Goal: Task Accomplishment & Management: Use online tool/utility

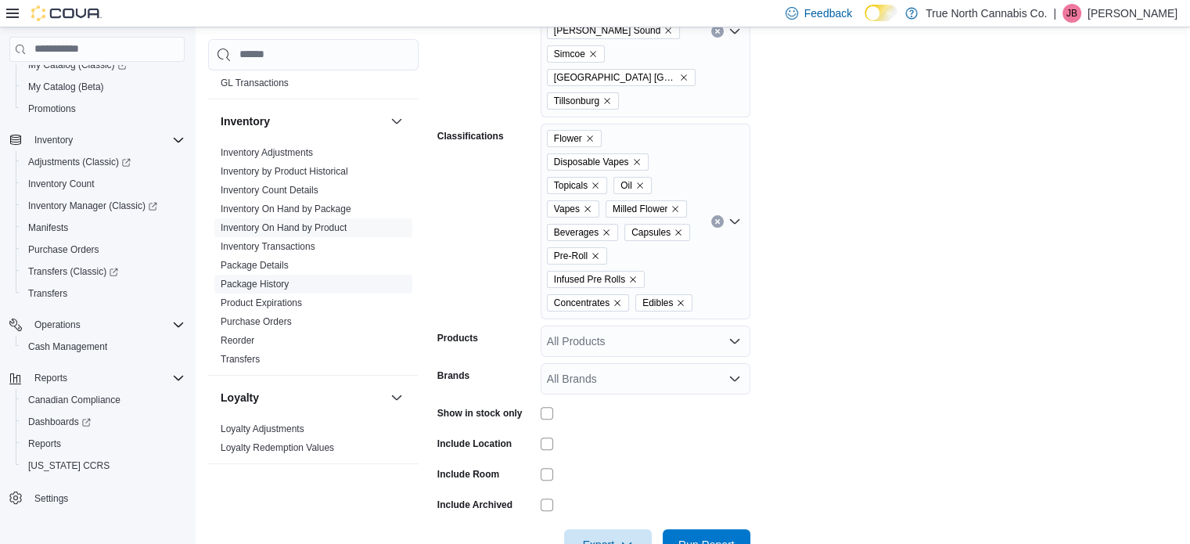
scroll to position [1098, 0]
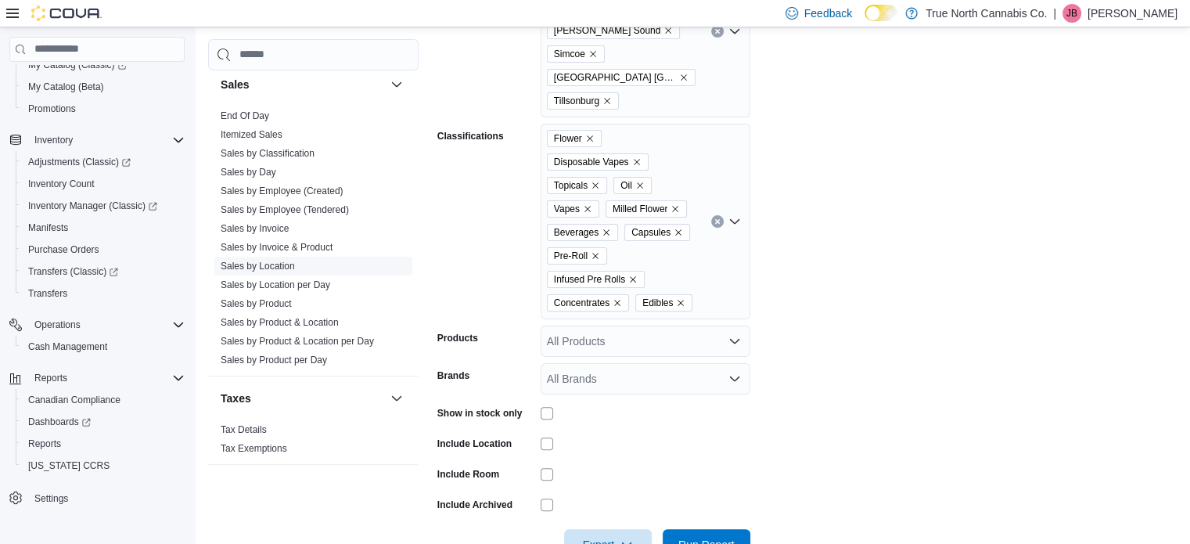
click at [278, 262] on link "Sales by Location" at bounding box center [258, 265] width 74 height 11
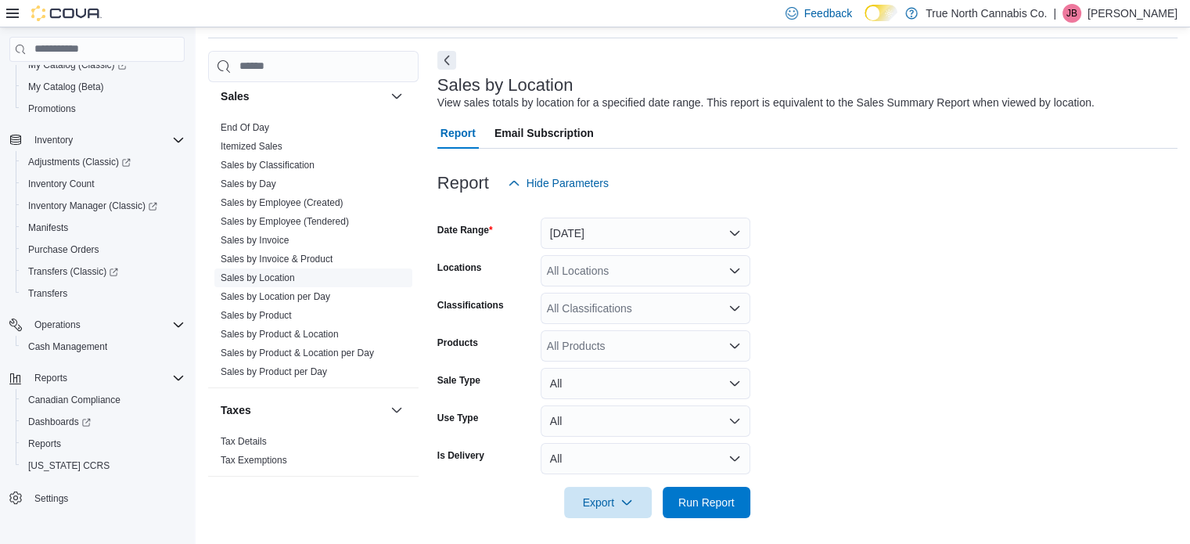
scroll to position [36, 0]
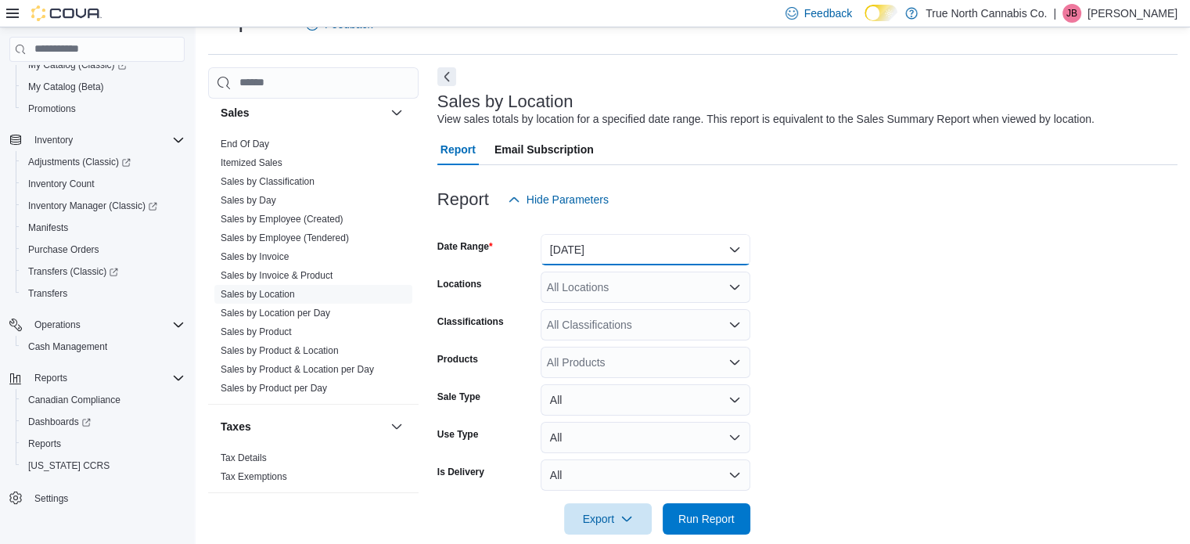
click at [602, 251] on button "[DATE]" at bounding box center [645, 249] width 210 height 31
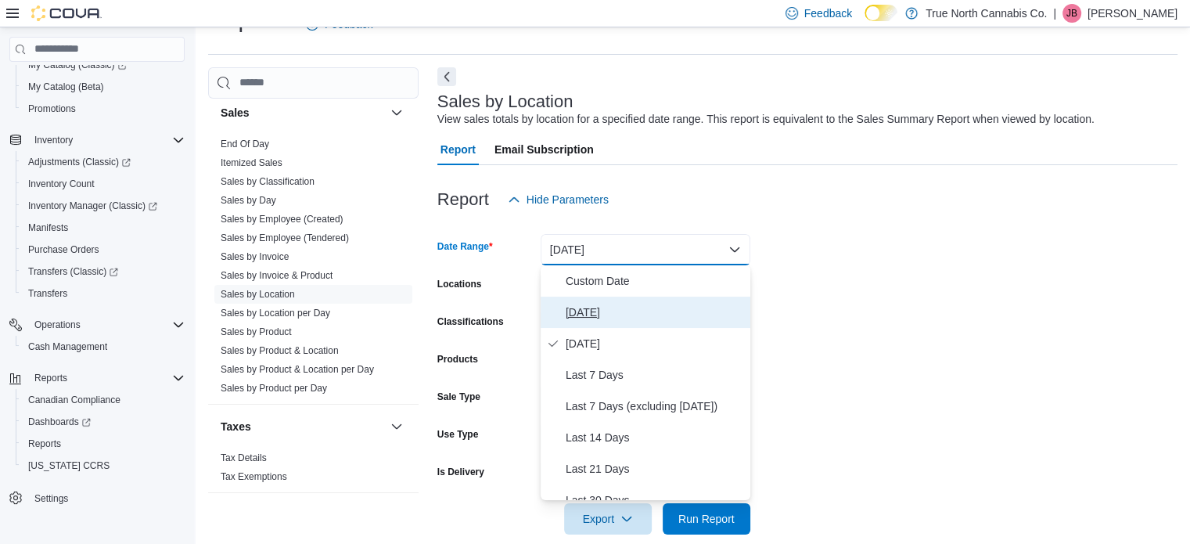
click at [588, 315] on span "[DATE]" at bounding box center [654, 312] width 178 height 19
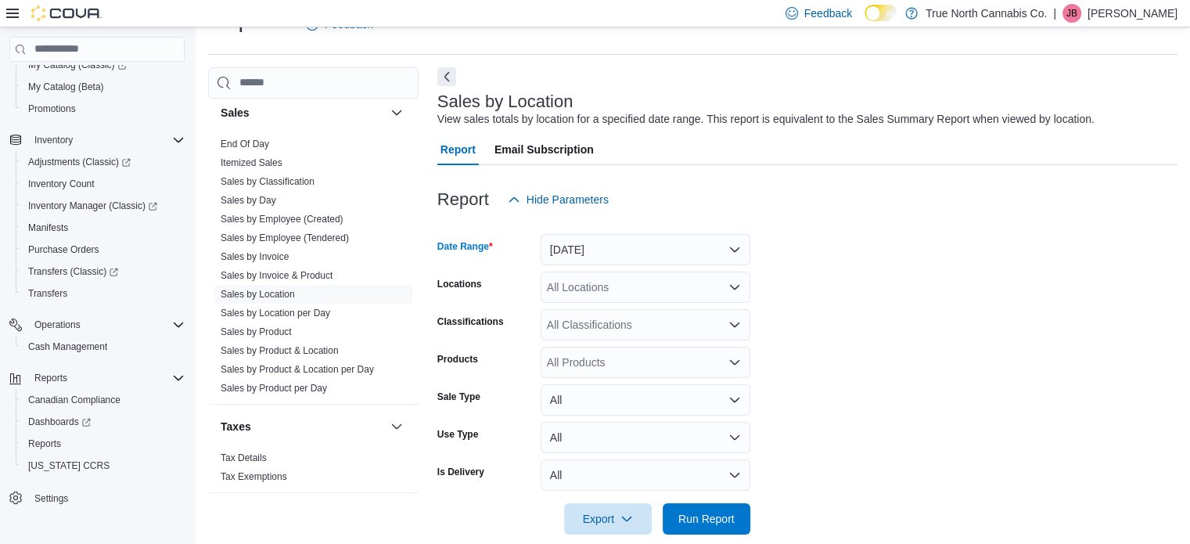
click at [599, 289] on div "All Locations" at bounding box center [645, 286] width 210 height 31
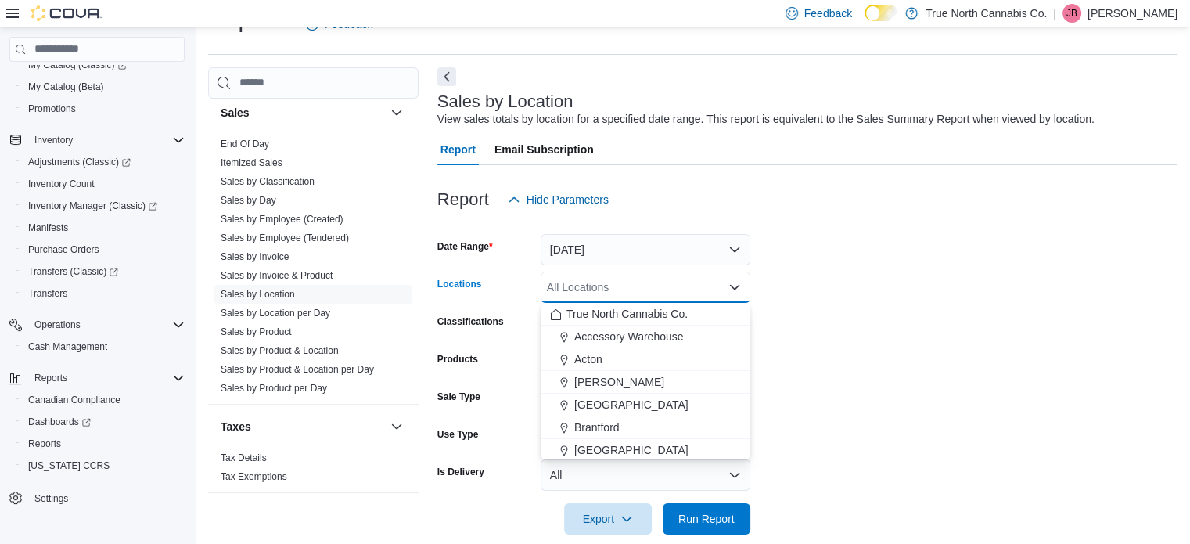
click at [588, 381] on span "Aylmer" at bounding box center [619, 382] width 90 height 16
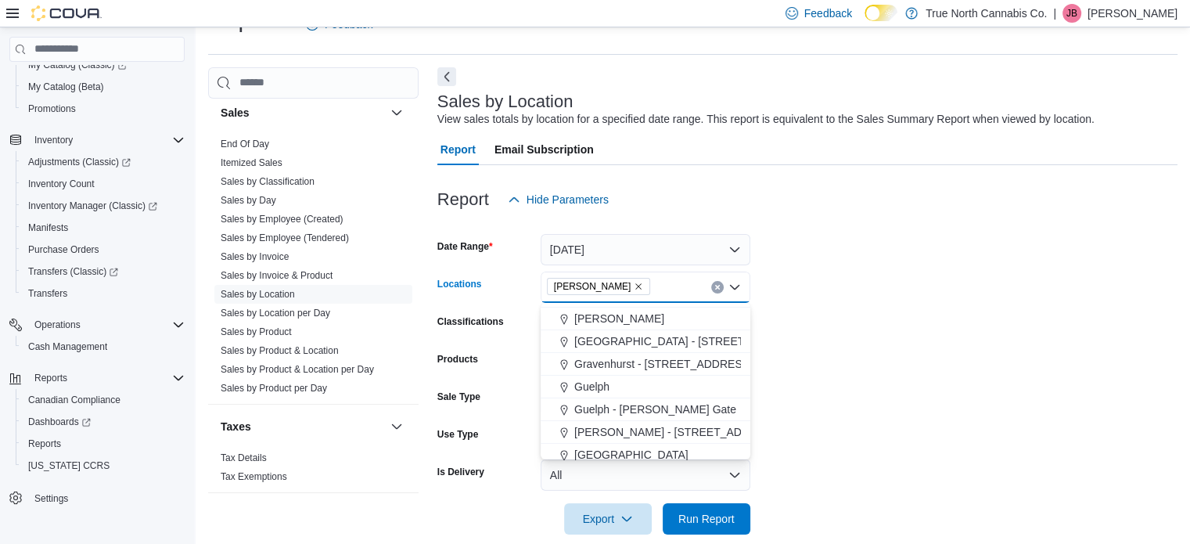
scroll to position [391, 0]
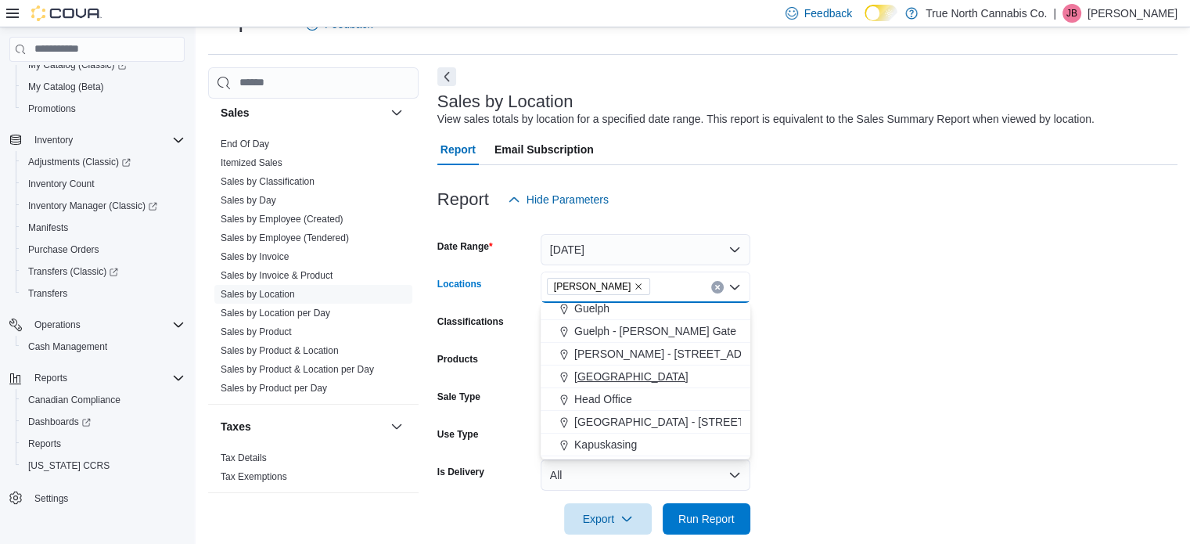
click at [591, 374] on span "Hanover" at bounding box center [631, 376] width 114 height 16
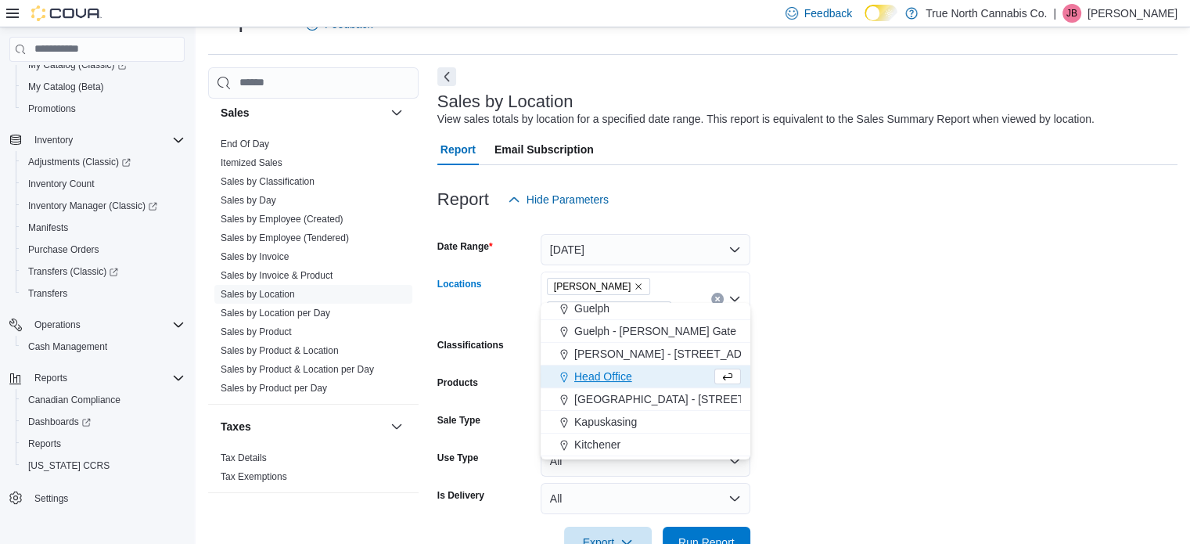
scroll to position [547, 0]
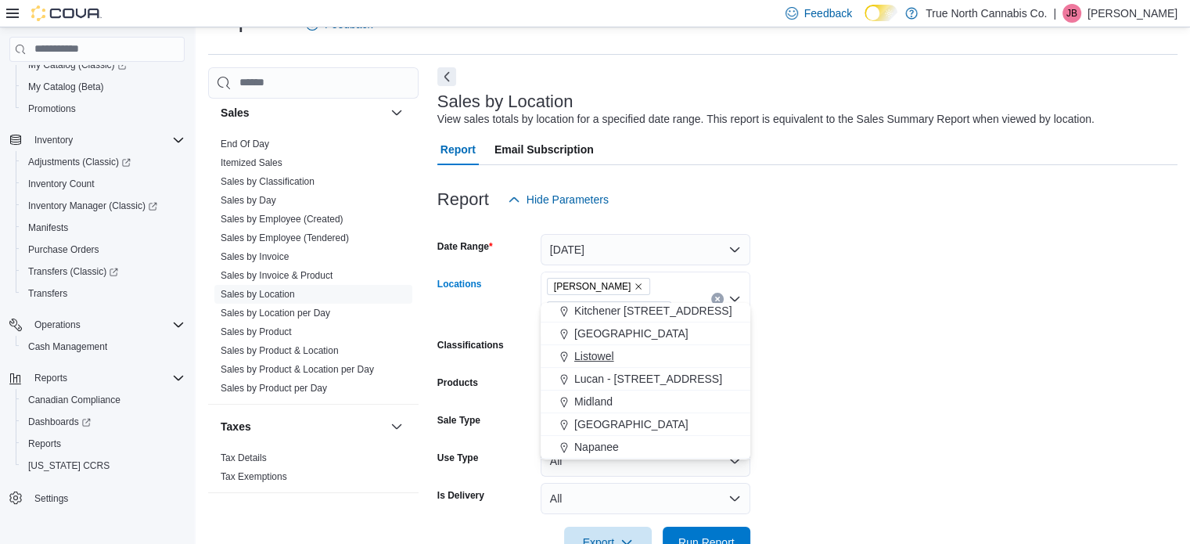
click at [597, 361] on span "Listowel" at bounding box center [594, 356] width 40 height 16
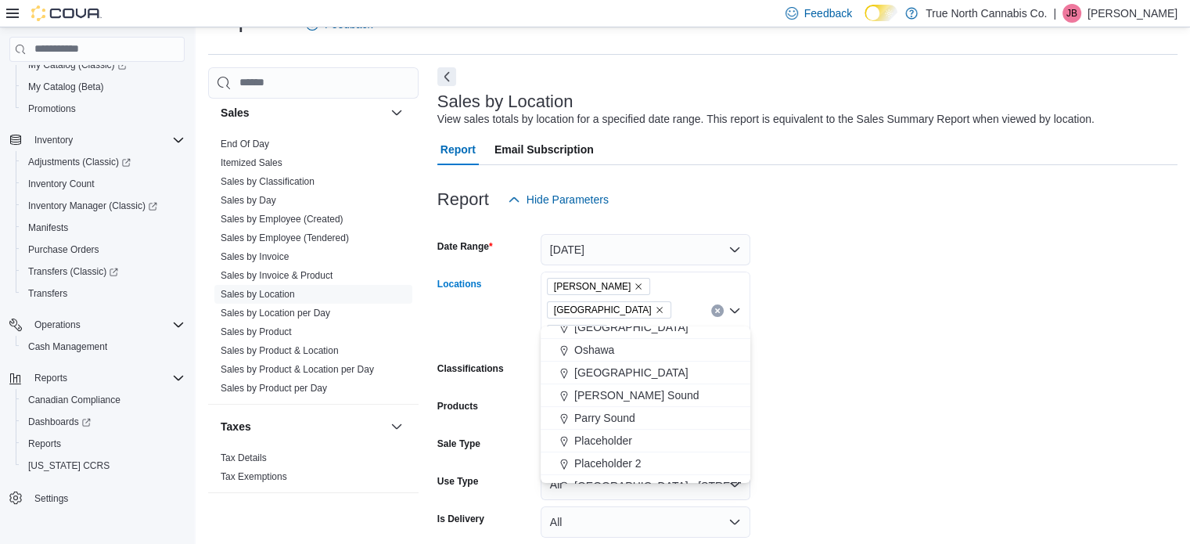
scroll to position [782, 0]
click at [601, 370] on span "Owen Sound" at bounding box center [636, 372] width 125 height 16
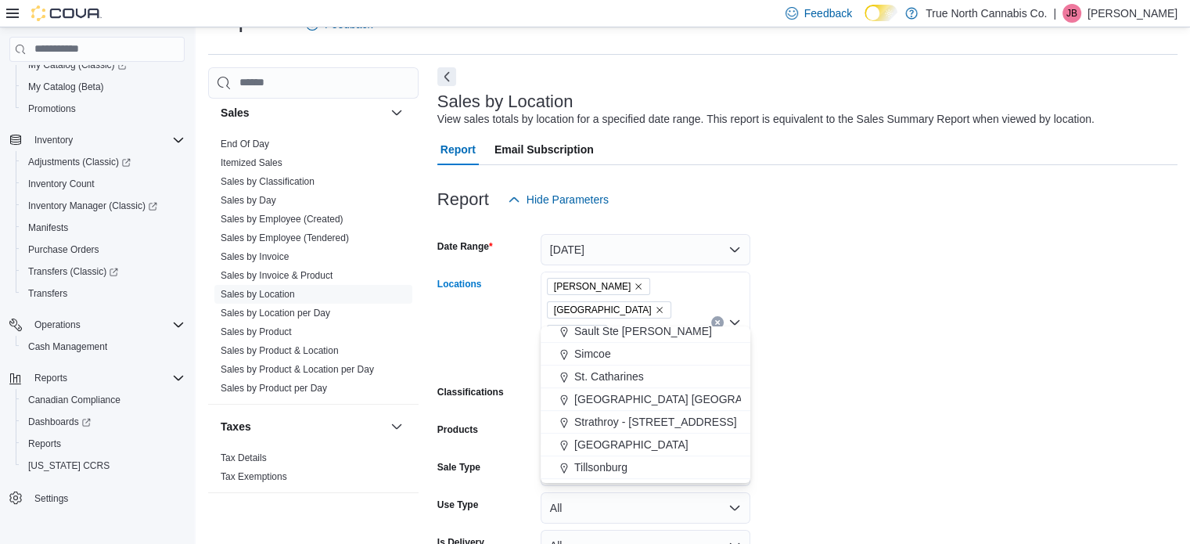
scroll to position [938, 0]
click at [600, 354] on span "Simcoe" at bounding box center [592, 351] width 37 height 16
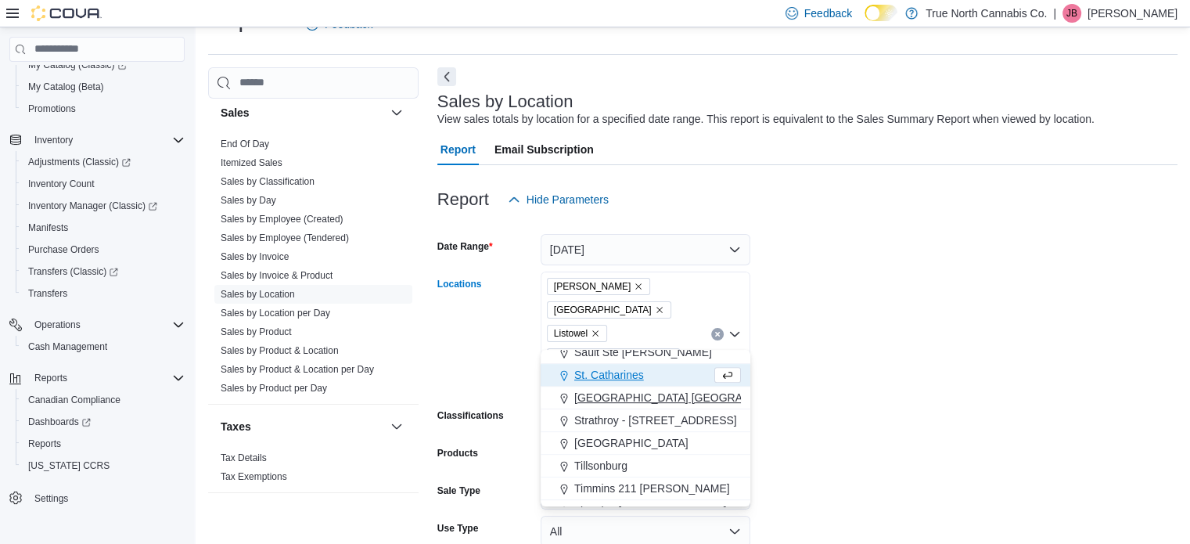
click at [601, 395] on span "Stratford Ontario St" at bounding box center [748, 397] width 348 height 16
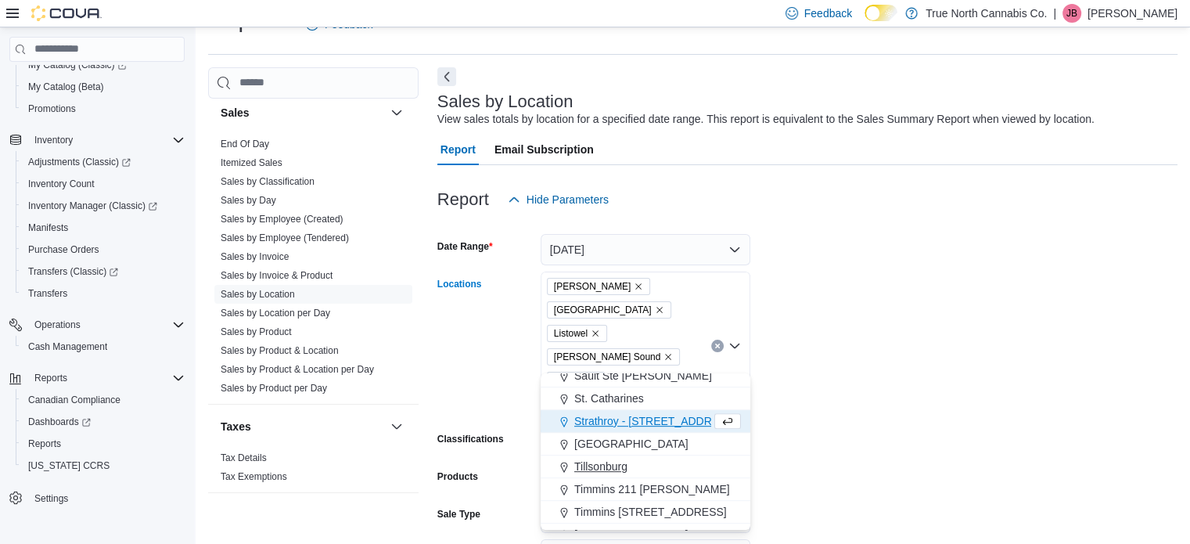
click at [591, 465] on span "Tillsonburg" at bounding box center [600, 466] width 53 height 16
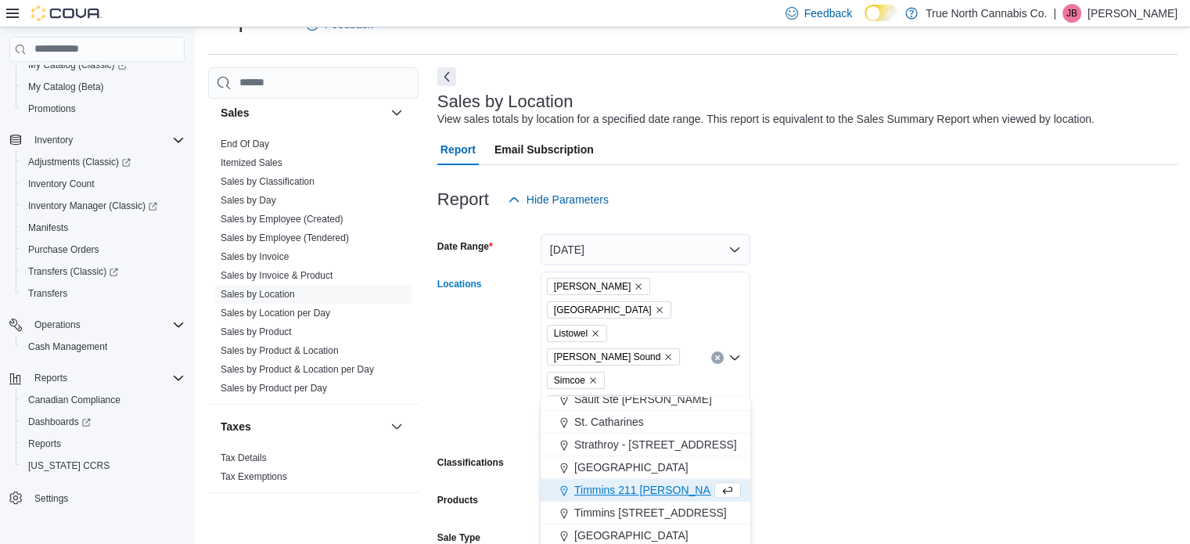
click at [852, 393] on form "Date Range Today Locations Aylmer Hanover Listowel Owen Sound Simcoe Stratford …" at bounding box center [807, 445] width 740 height 460
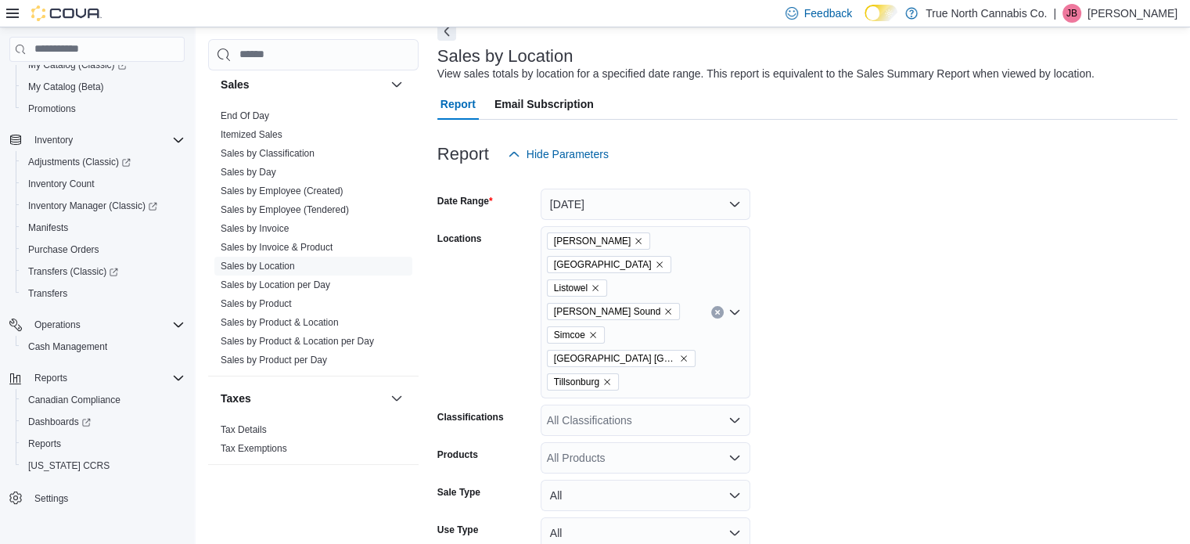
scroll to position [151, 0]
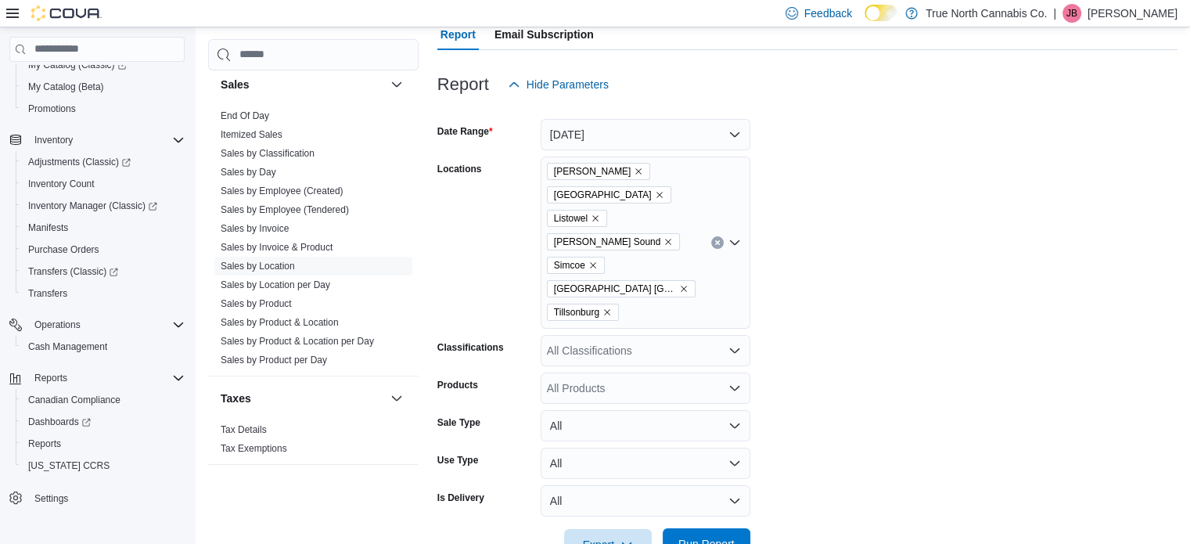
click at [712, 536] on span "Run Report" at bounding box center [706, 544] width 56 height 16
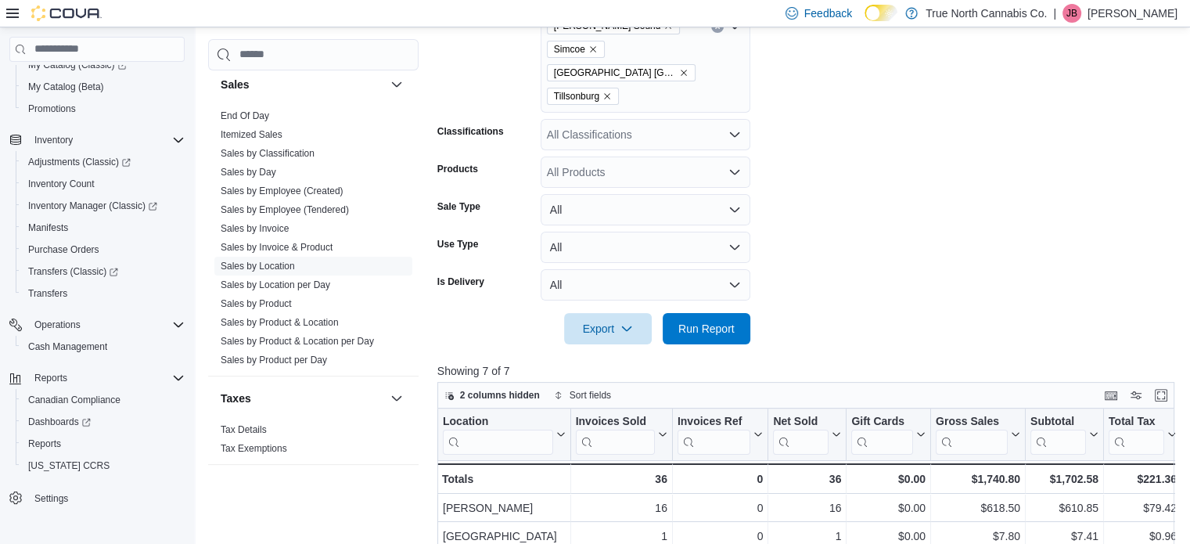
scroll to position [605, 0]
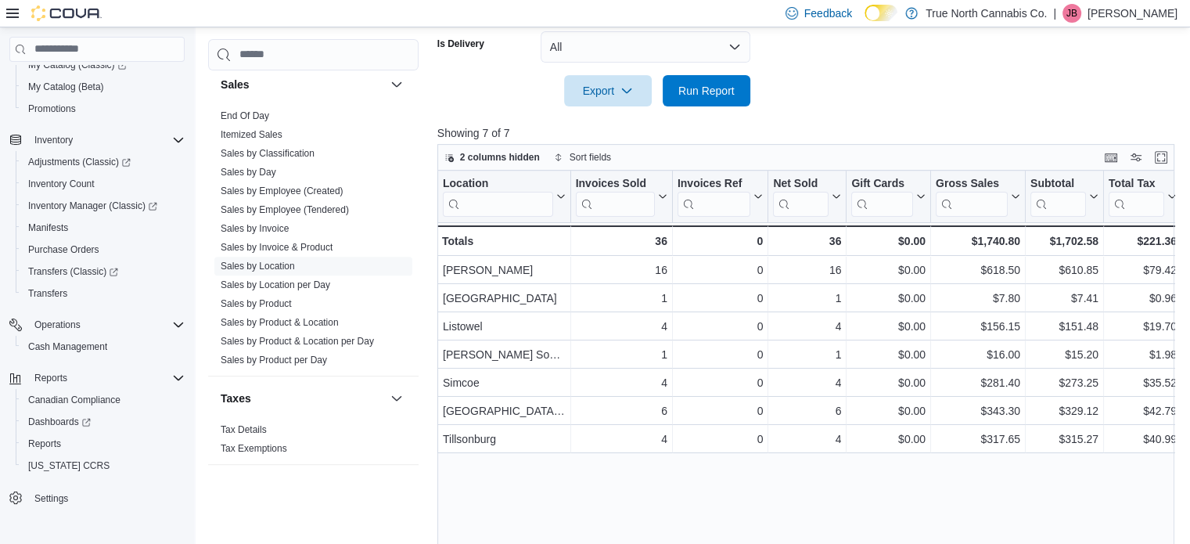
click at [1164, 8] on p "Jeff Butcher" at bounding box center [1132, 13] width 90 height 19
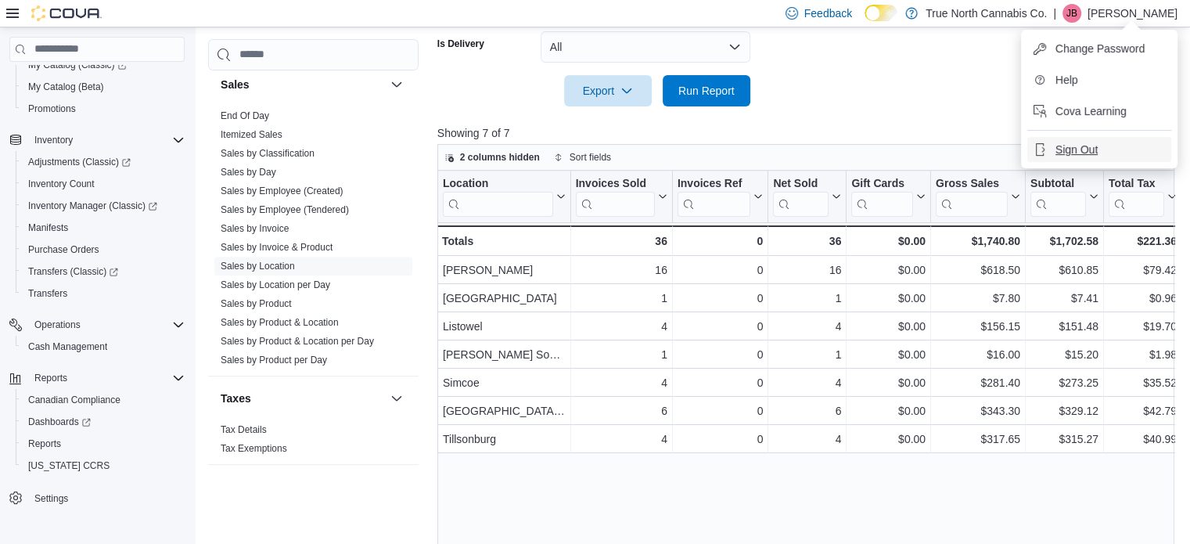
click at [1071, 154] on span "Sign Out" at bounding box center [1076, 150] width 42 height 16
